Goal: Find specific page/section: Find specific page/section

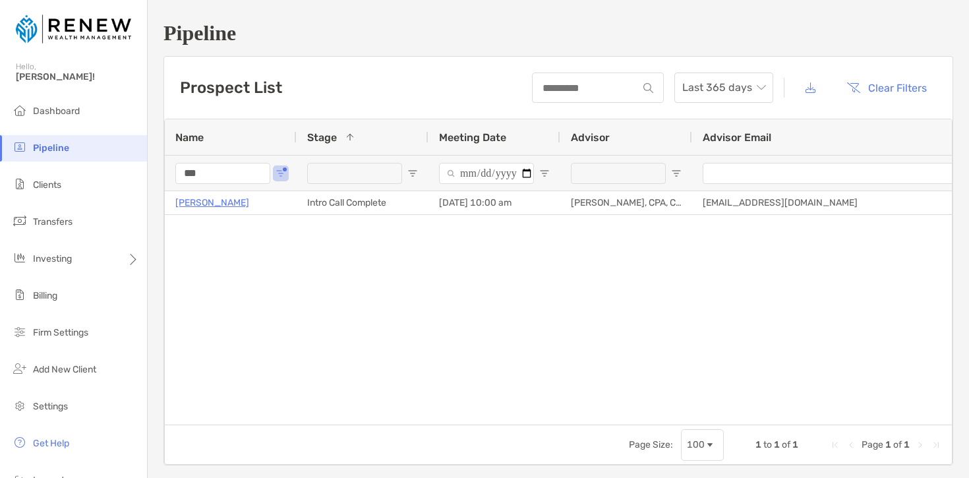
click at [227, 175] on input "***" at bounding box center [222, 173] width 95 height 21
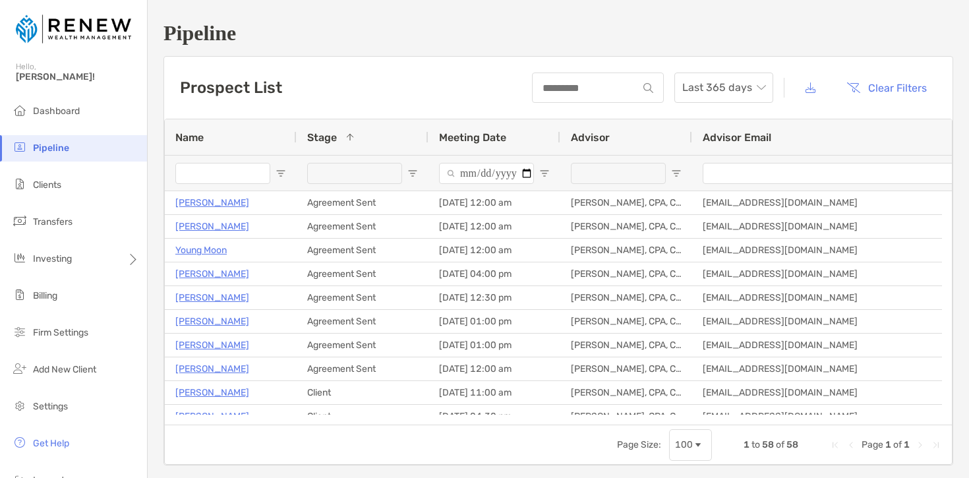
click at [550, 171] on div at bounding box center [495, 173] width 132 height 36
click at [543, 172] on span "Open Filter Menu" at bounding box center [544, 173] width 11 height 11
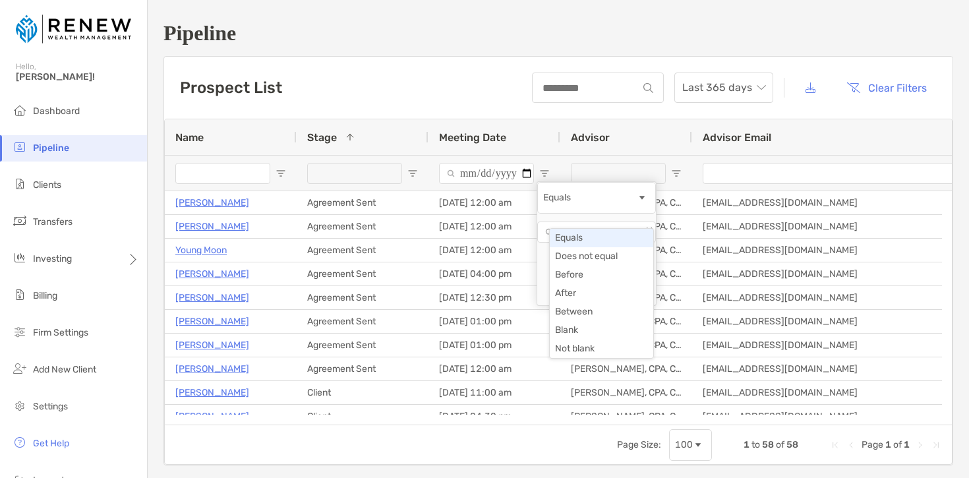
click at [610, 203] on div "Equals" at bounding box center [590, 197] width 94 height 11
click at [550, 134] on div "Meeting Date" at bounding box center [495, 137] width 132 height 36
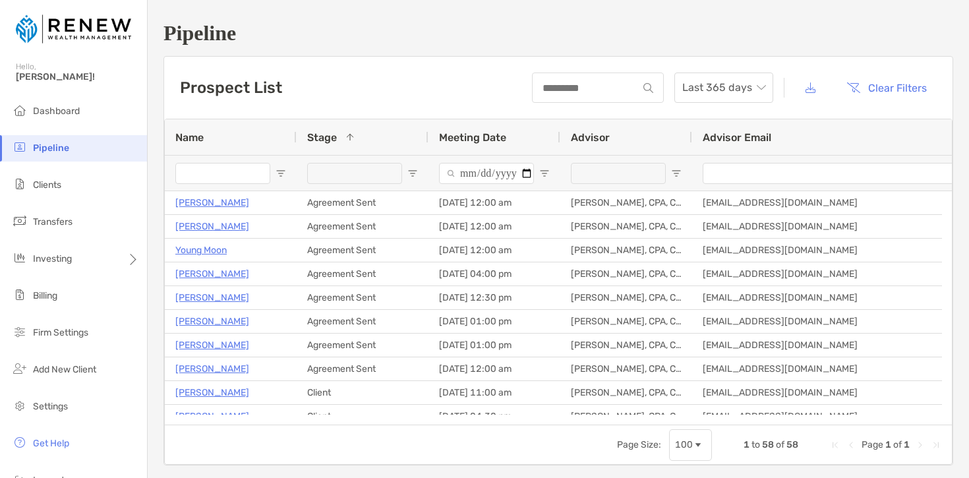
click at [528, 133] on div "Meeting Date" at bounding box center [494, 137] width 111 height 36
click at [528, 133] on div "Meeting Date 1" at bounding box center [494, 137] width 111 height 36
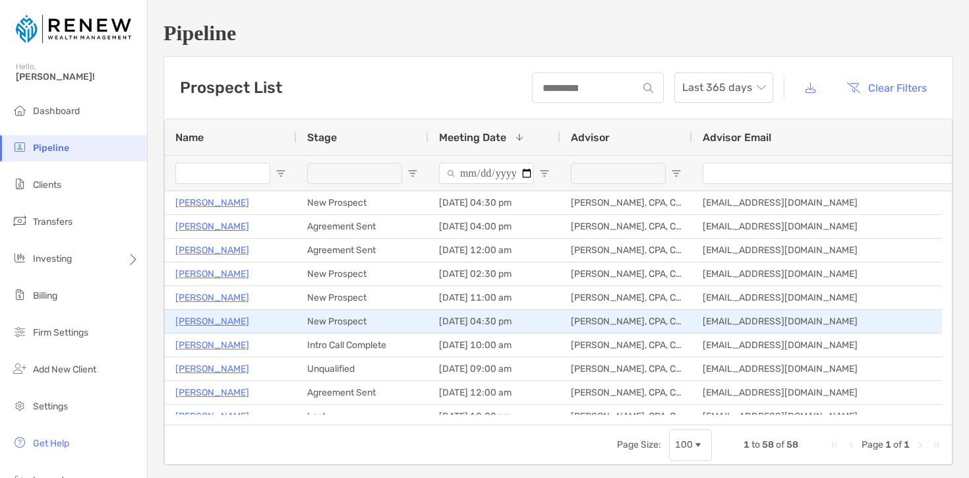
click at [210, 323] on p "Robert Flynn" at bounding box center [212, 321] width 74 height 16
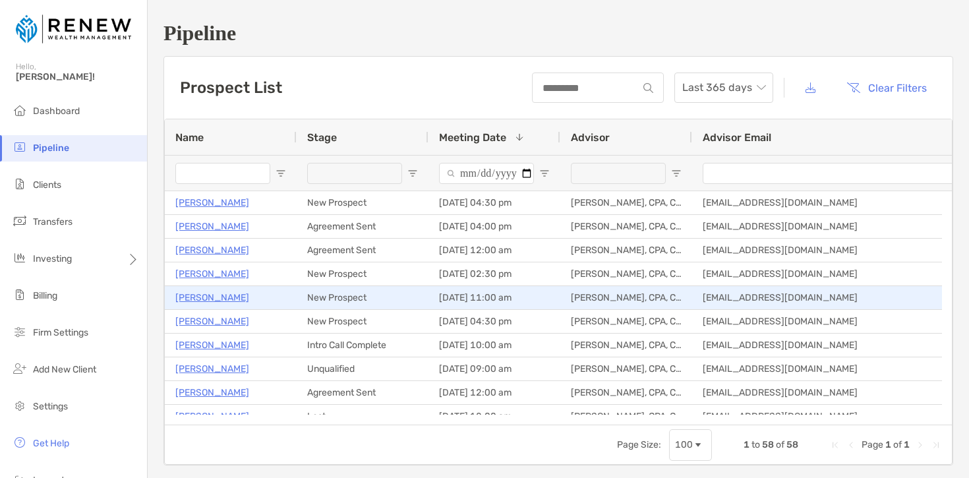
click at [227, 297] on p "[PERSON_NAME]" at bounding box center [212, 297] width 74 height 16
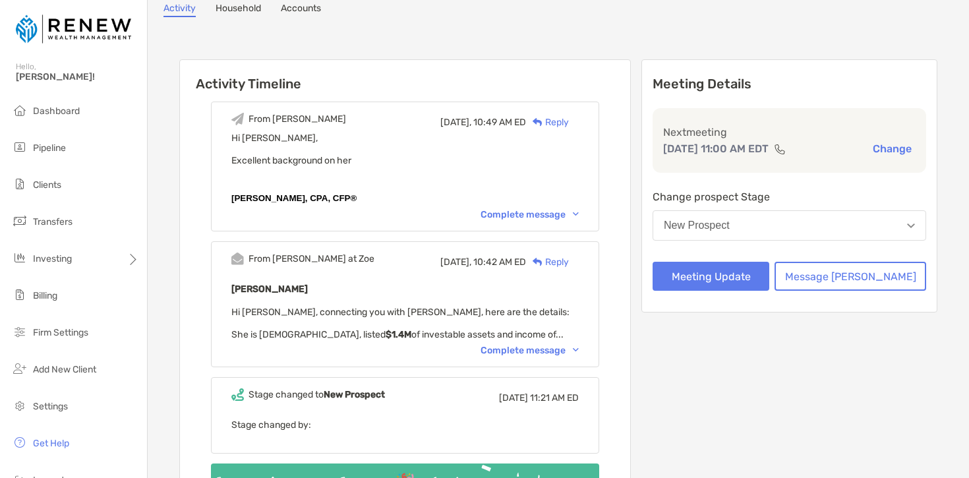
scroll to position [120, 0]
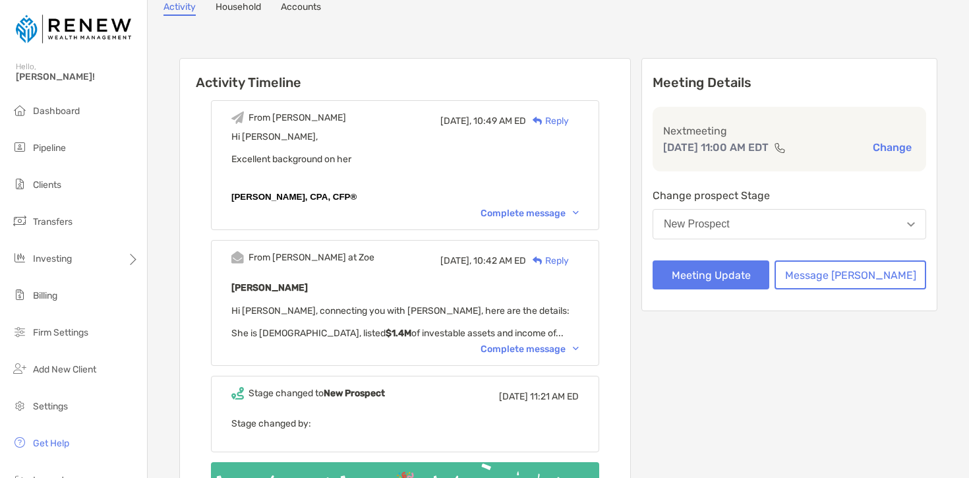
click at [568, 348] on div "Complete message" at bounding box center [530, 349] width 98 height 11
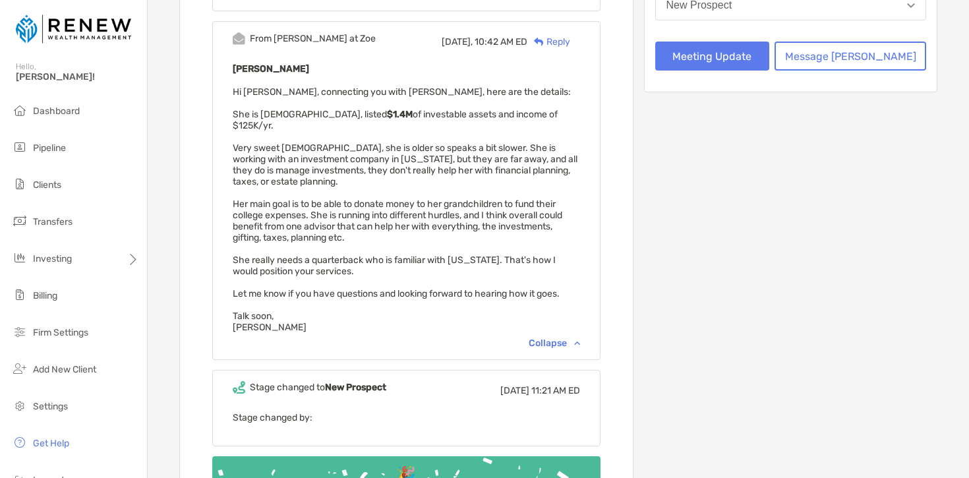
scroll to position [341, 0]
